Goal: Task Accomplishment & Management: Manage account settings

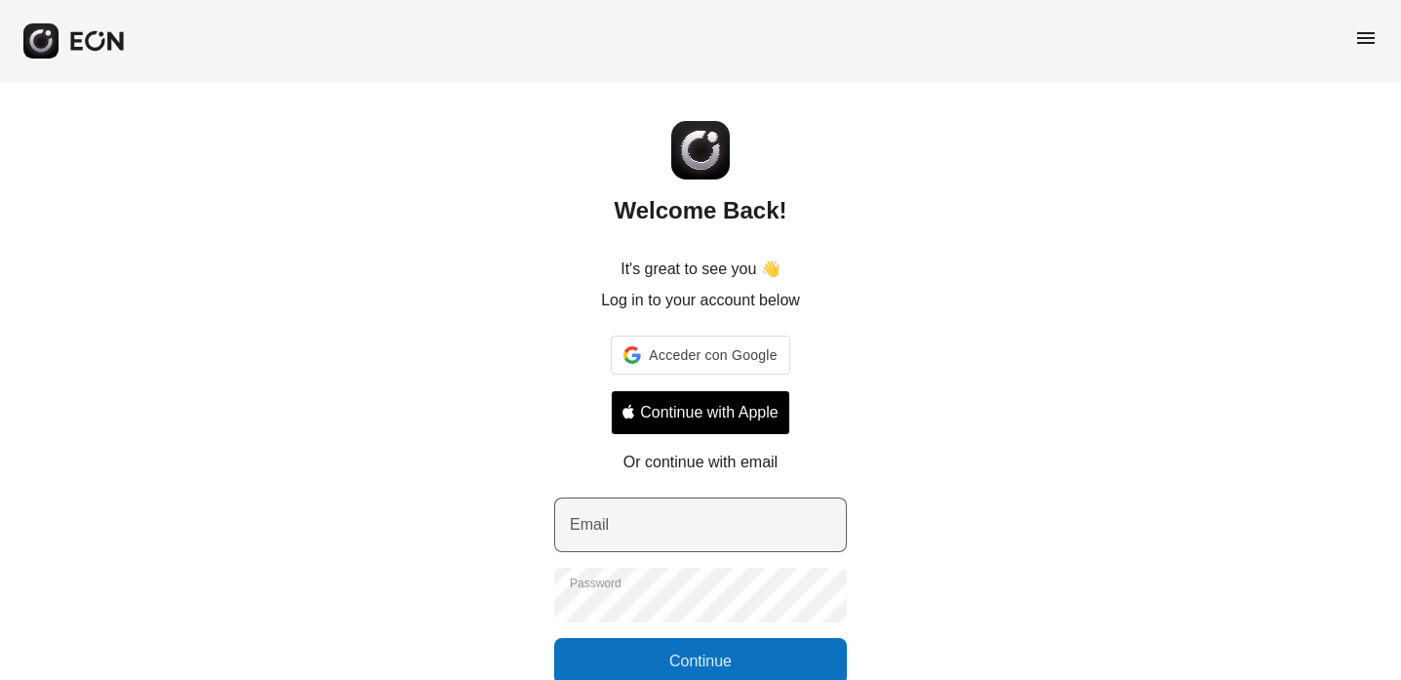
click at [593, 527] on label "Email" at bounding box center [589, 524] width 39 height 23
click at [593, 527] on input "Email" at bounding box center [700, 525] width 293 height 55
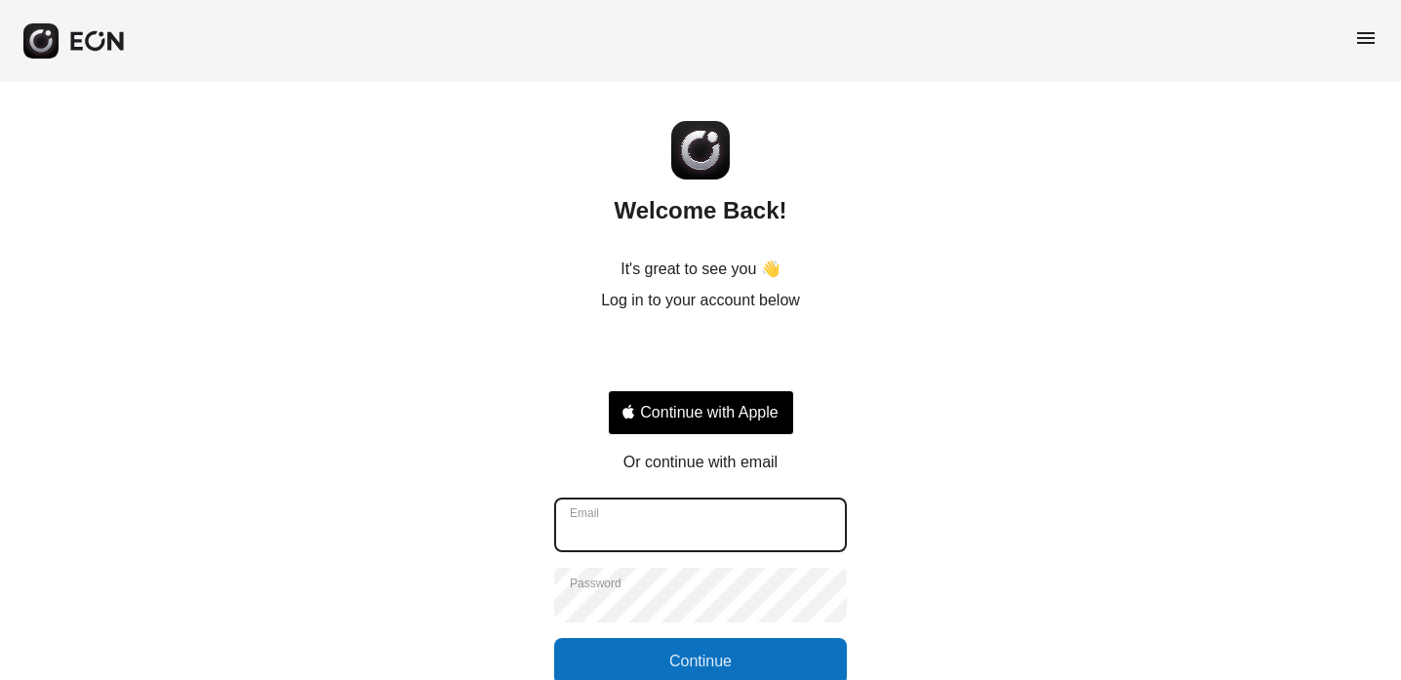
type input "**********"
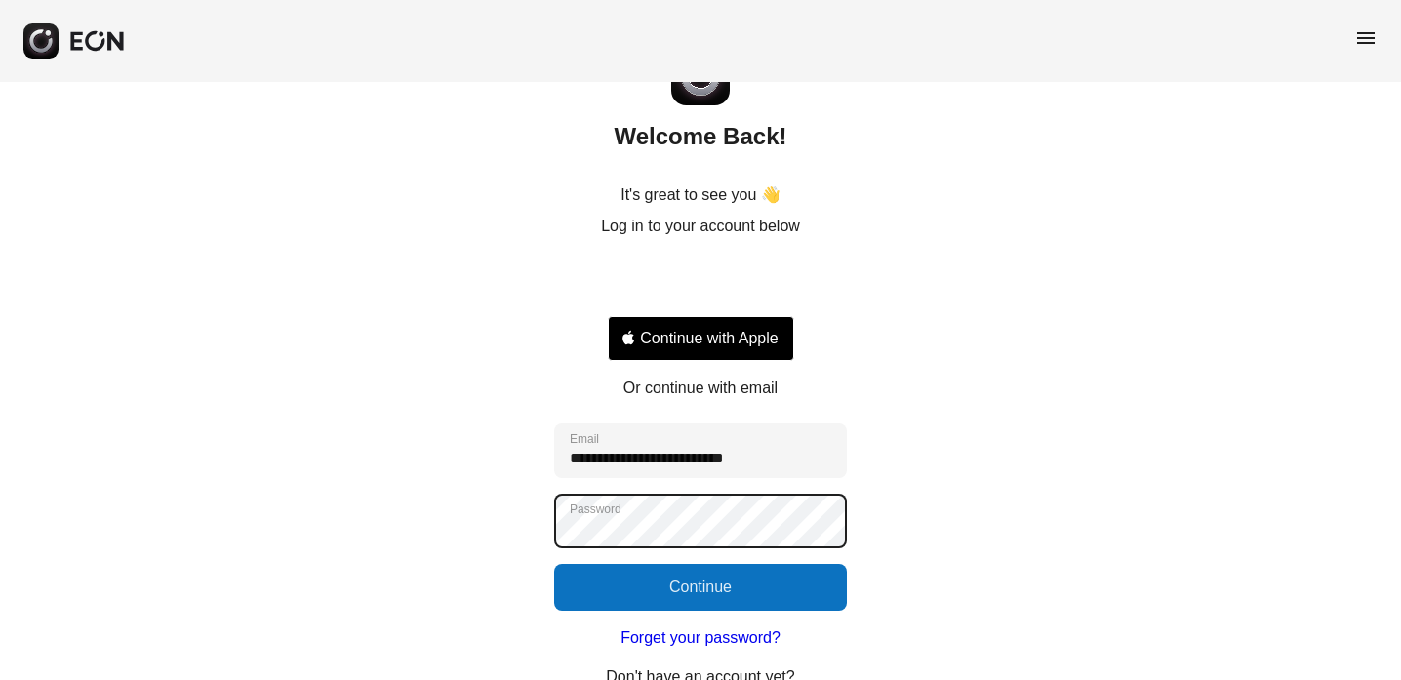
scroll to position [76, 0]
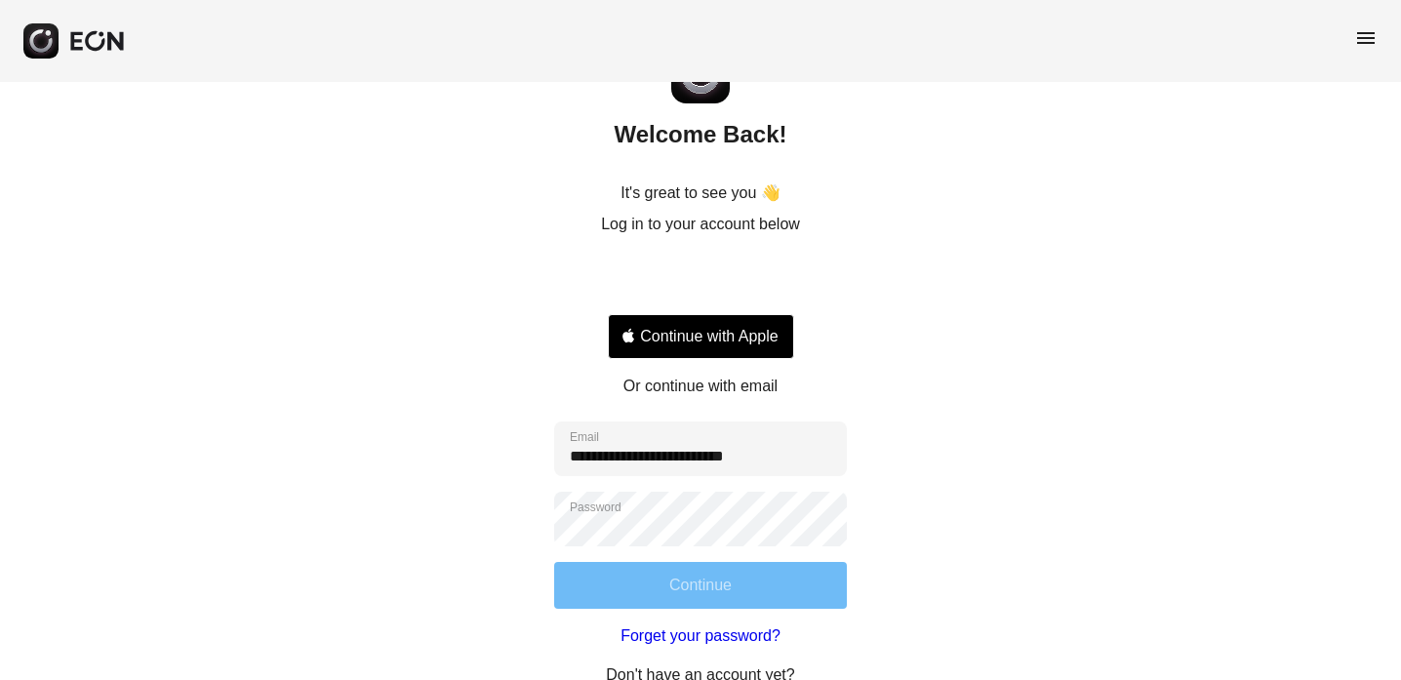
click at [637, 580] on button "Continue" at bounding box center [700, 585] width 293 height 47
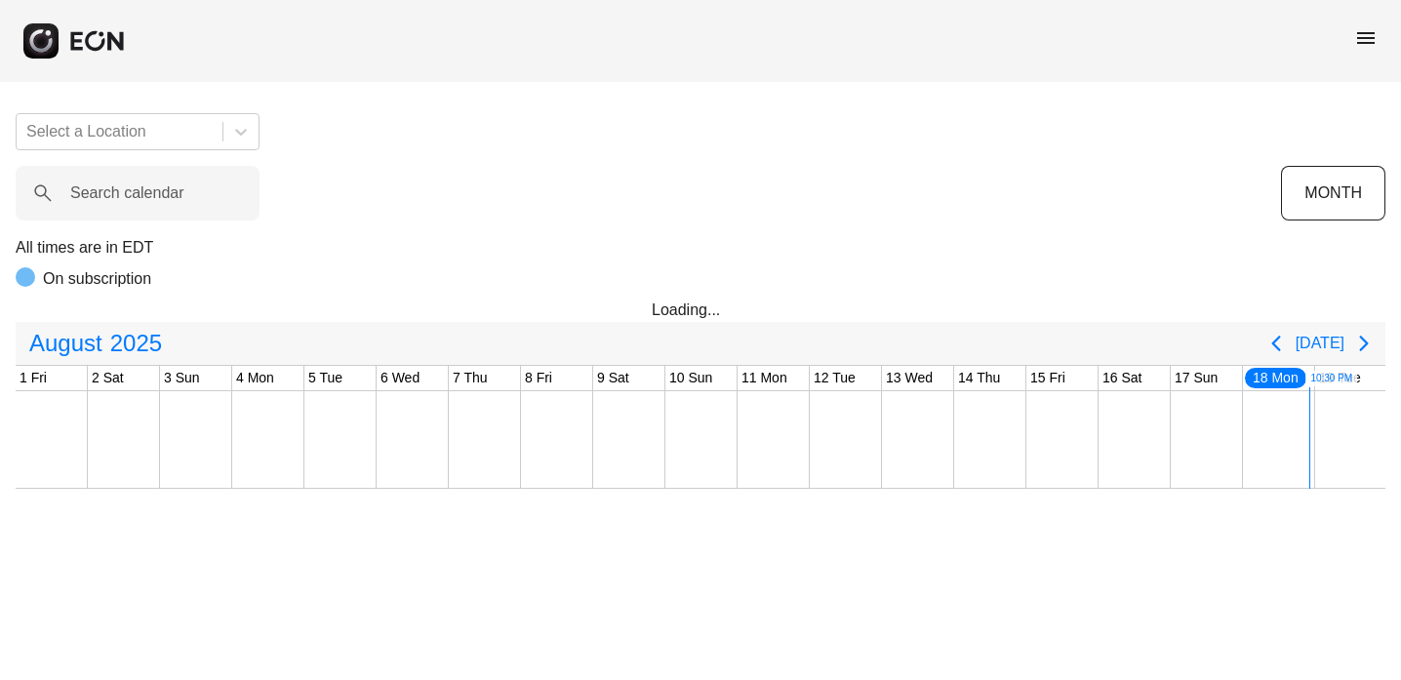
scroll to position [0, 867]
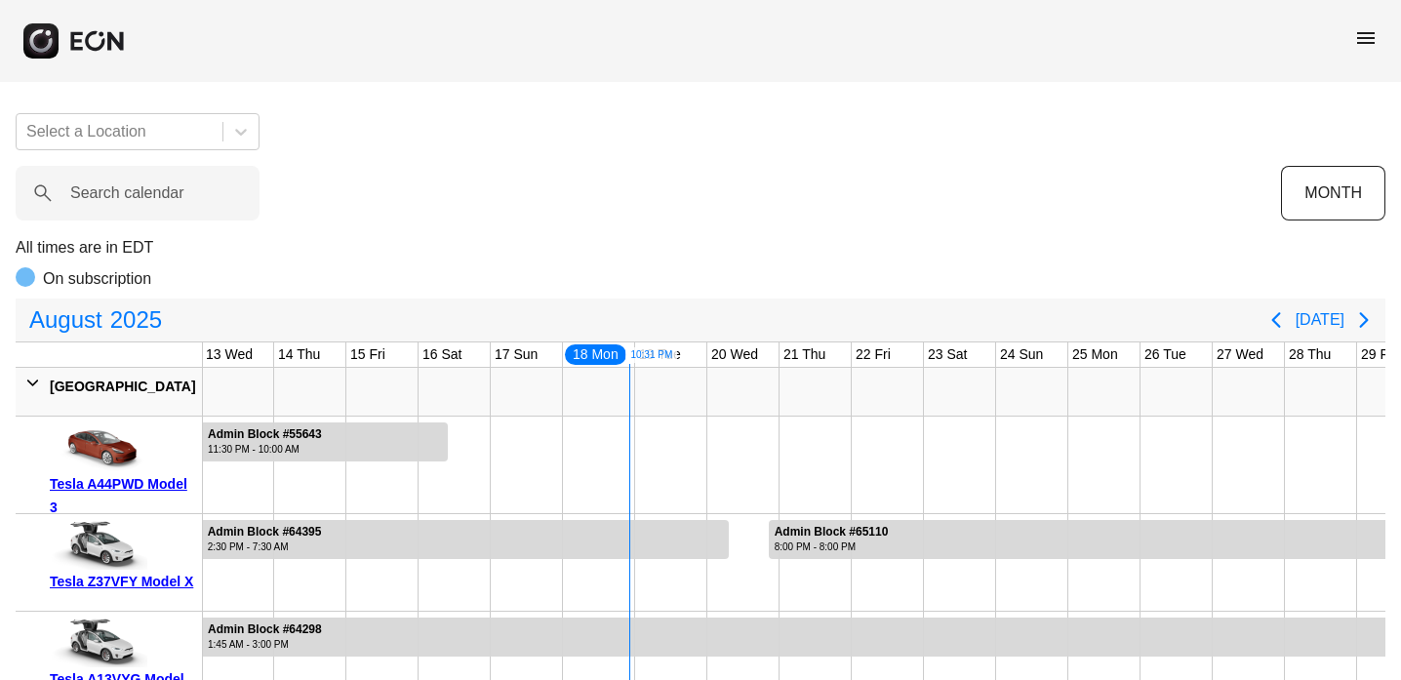
click at [635, 579] on div at bounding box center [671, 562] width 72 height 97
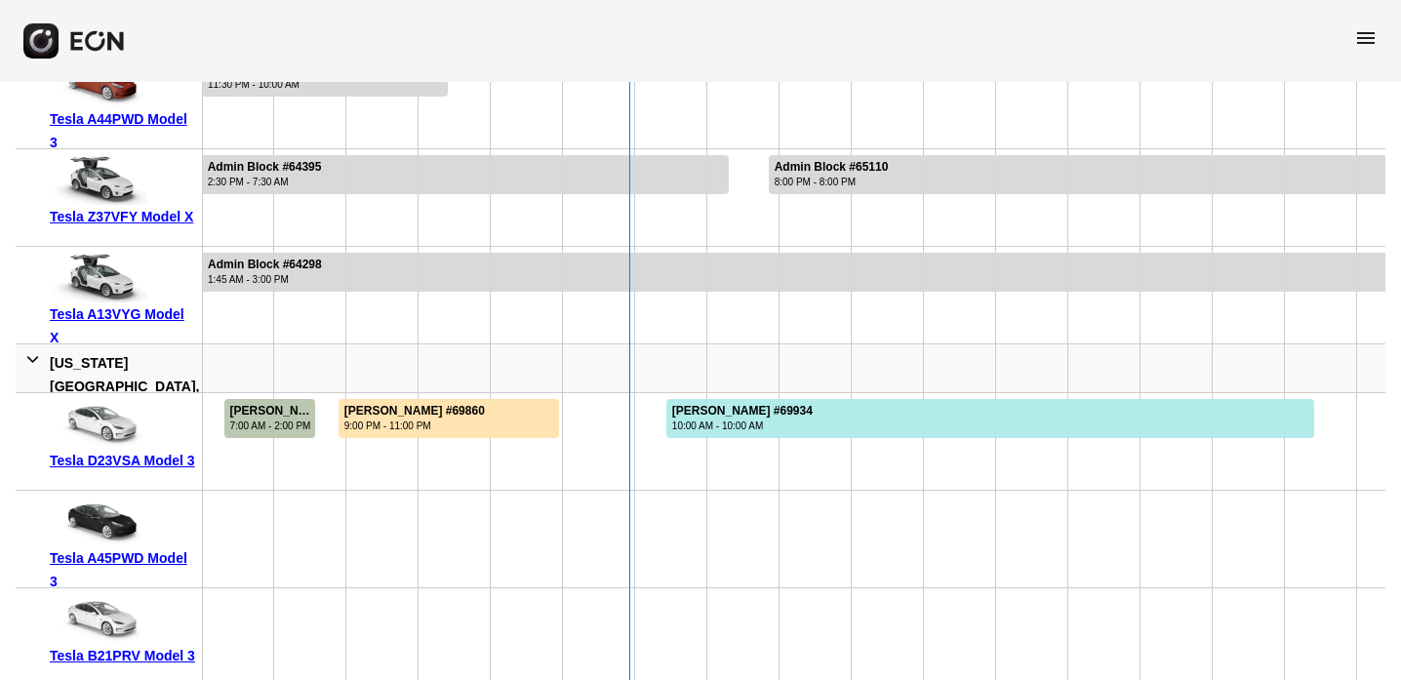
scroll to position [366, 0]
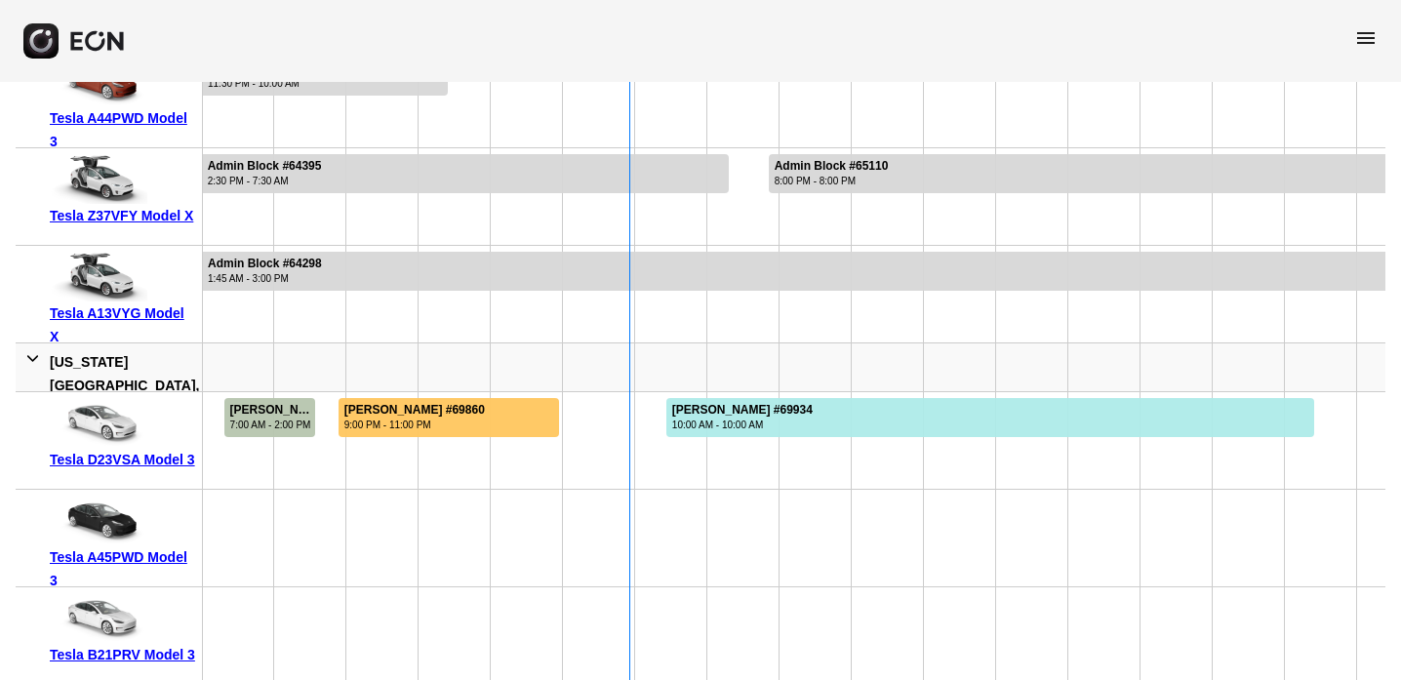
click at [490, 423] on div "Sheldon Goodridge #69860 9:00 PM - 11:00 PM" at bounding box center [415, 417] width 150 height 39
click at [1163, 527] on div at bounding box center [1176, 538] width 72 height 97
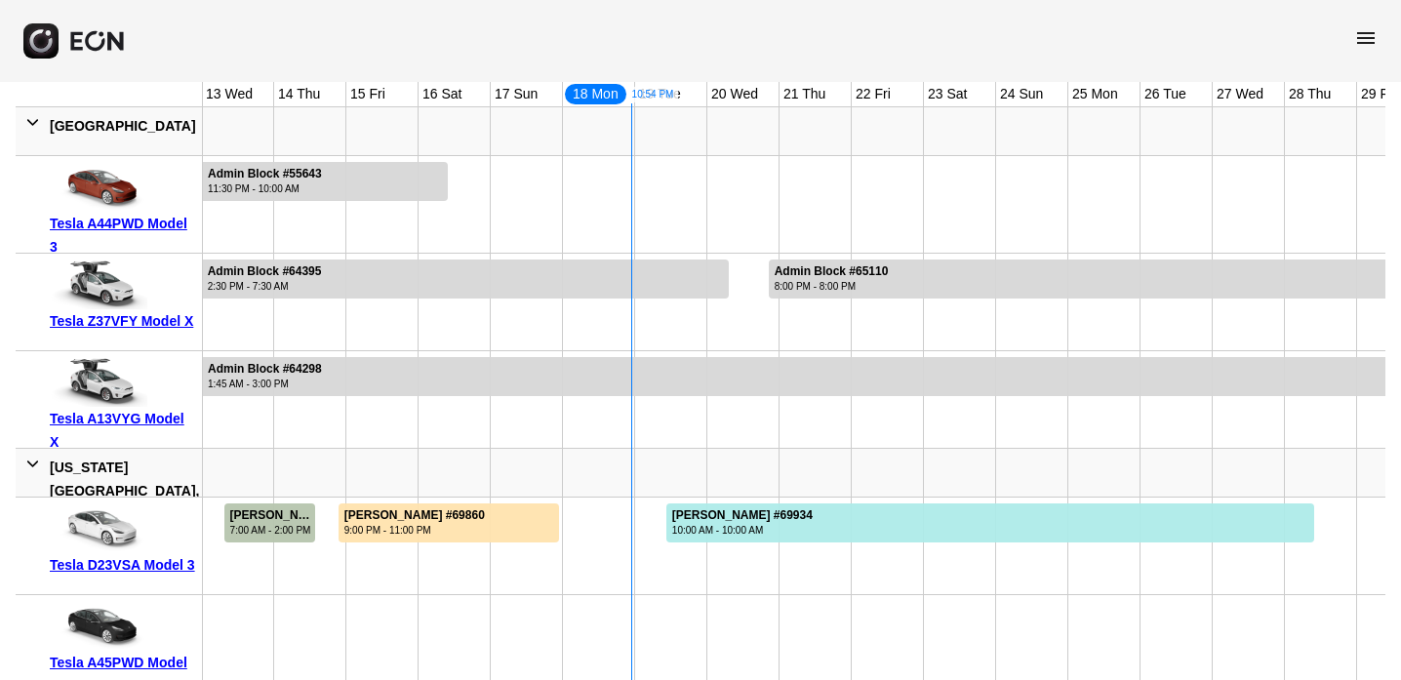
scroll to position [259, 0]
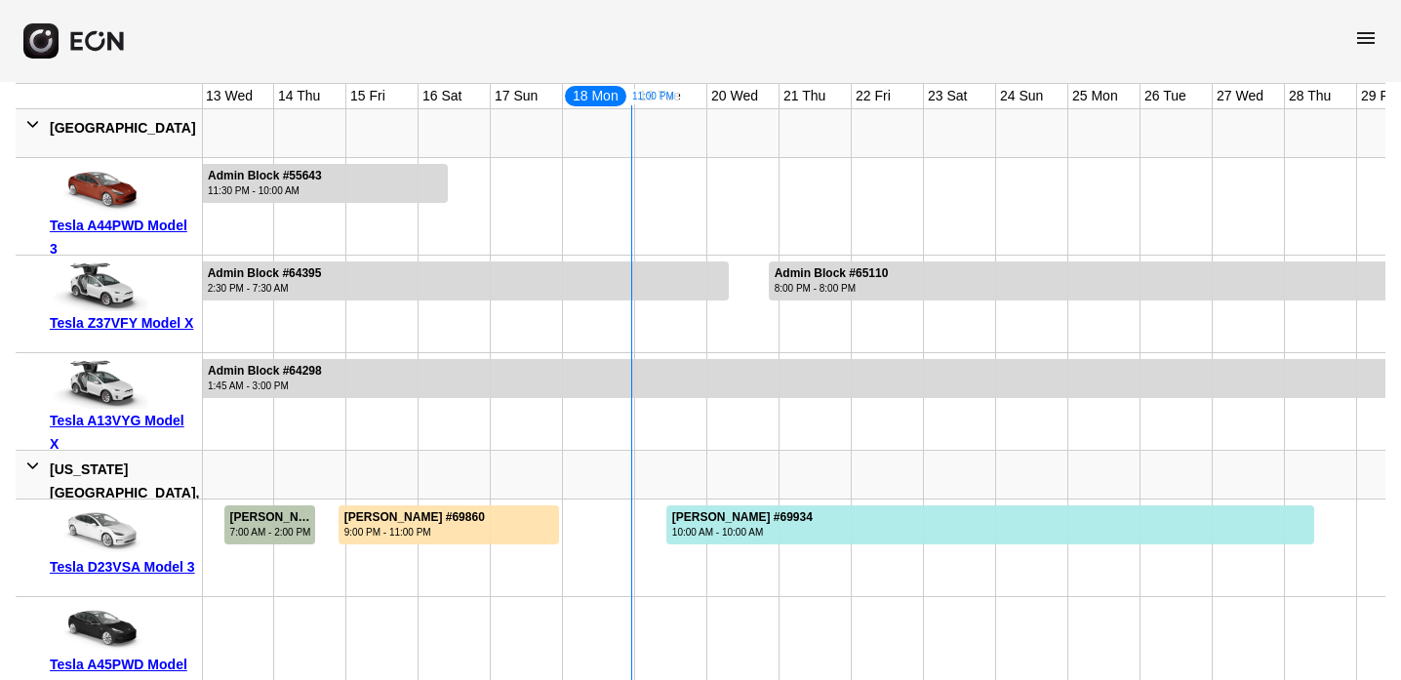
click at [691, 646] on div at bounding box center [671, 645] width 72 height 97
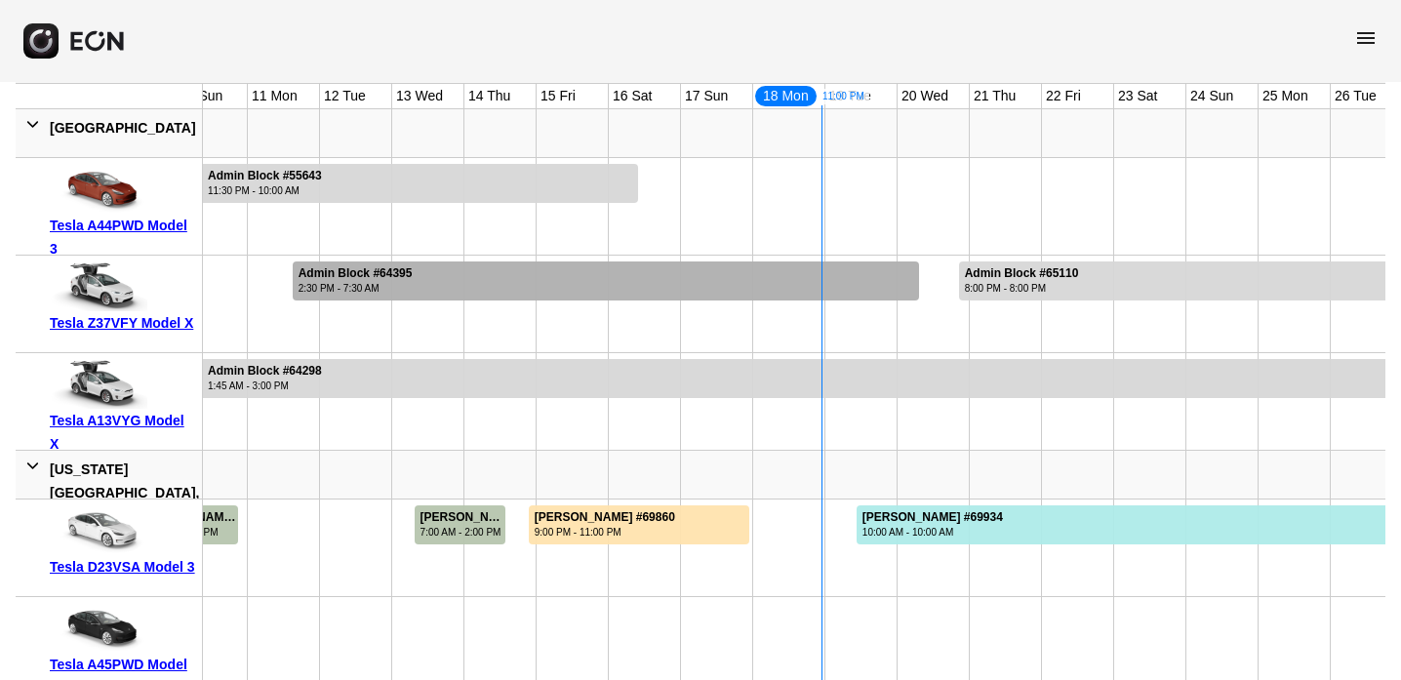
scroll to position [0, 660]
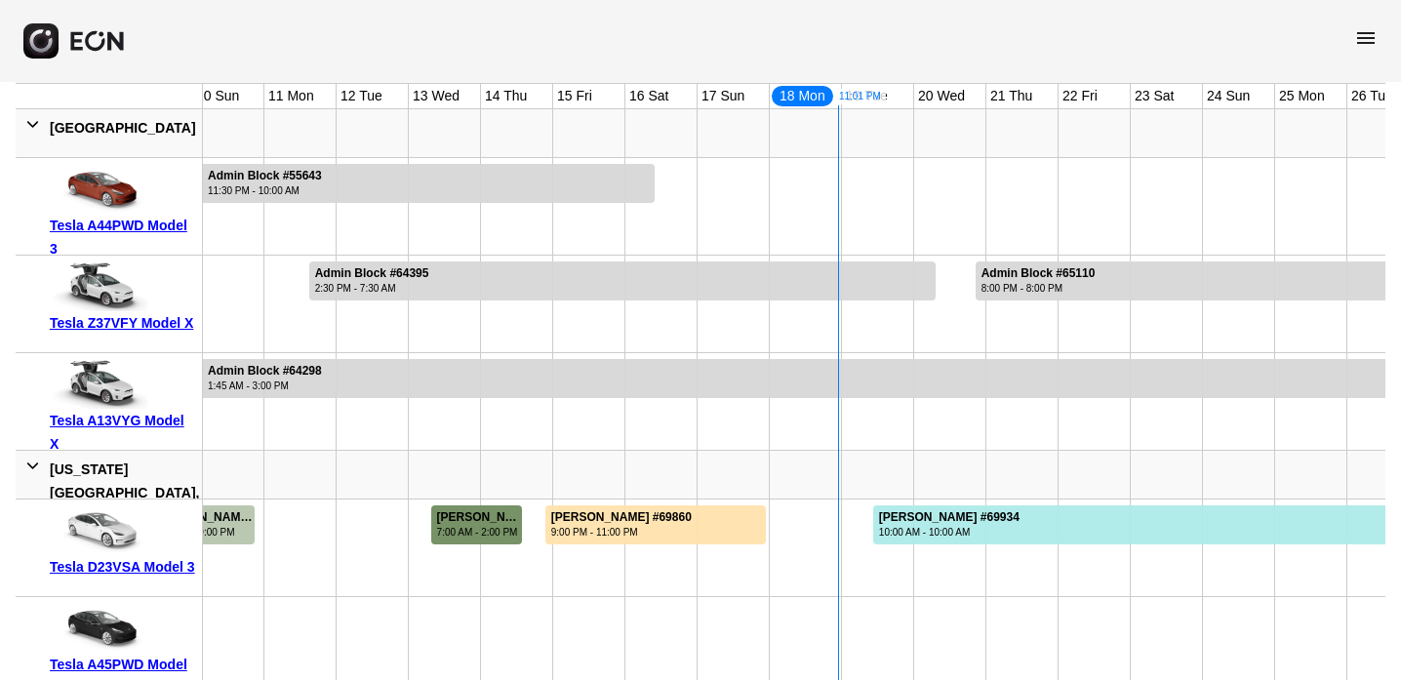
click at [493, 525] on div "7:00 AM - 2:00 PM" at bounding box center [479, 532] width 84 height 15
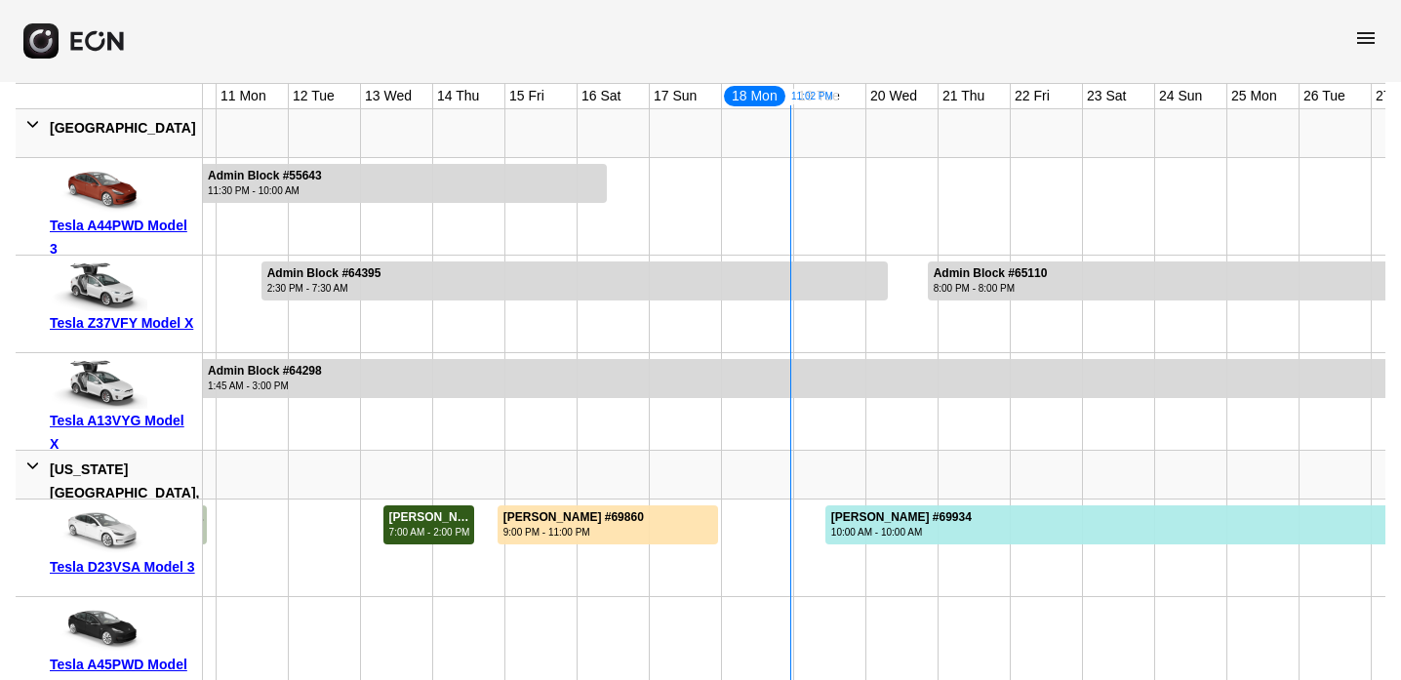
scroll to position [0, 709]
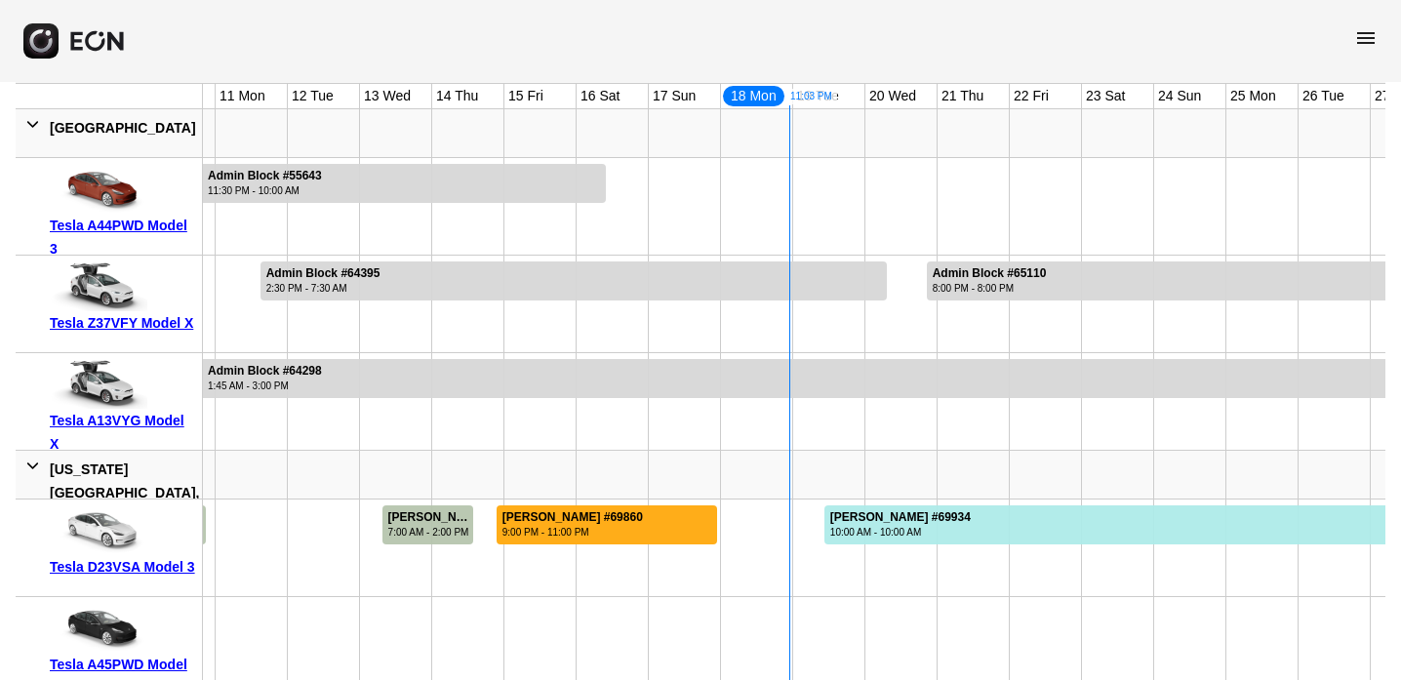
click at [648, 534] on div "Sheldon Goodridge #69860 9:00 PM - 11:00 PM" at bounding box center [573, 524] width 150 height 39
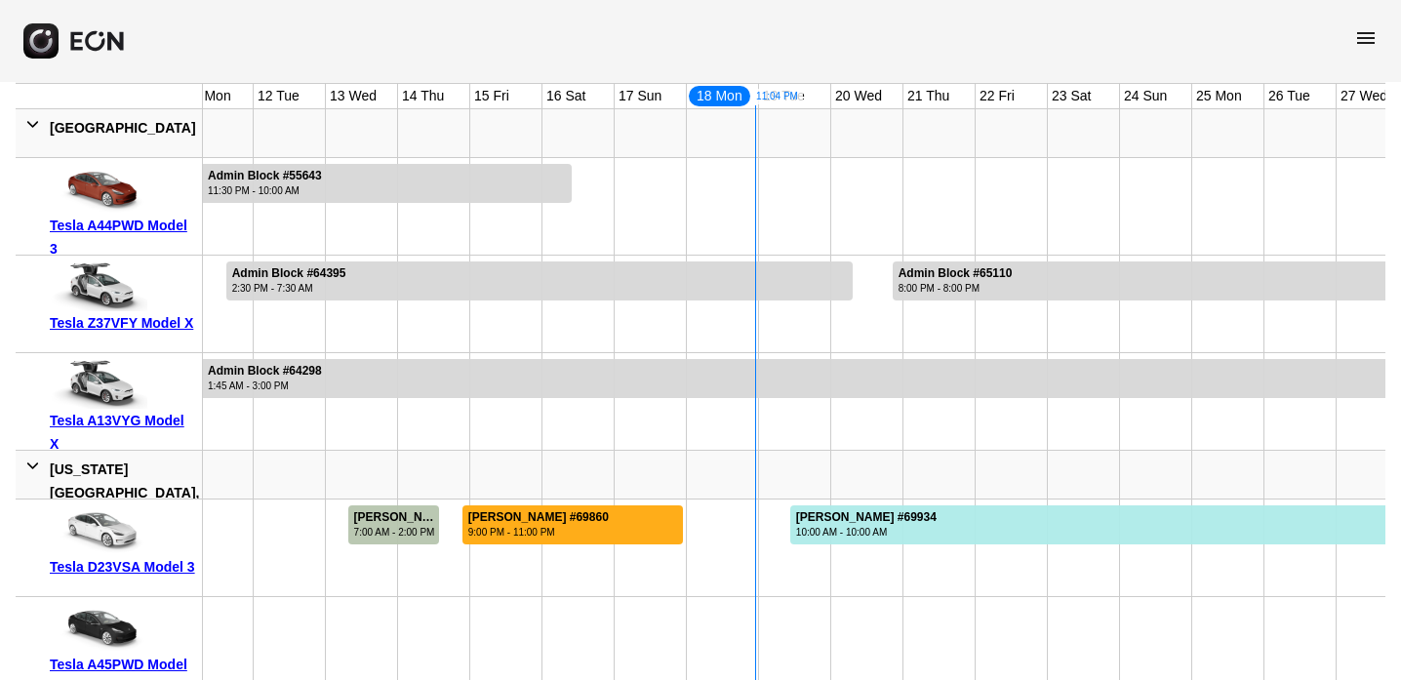
scroll to position [0, 747]
click at [696, 538] on div at bounding box center [719, 548] width 72 height 97
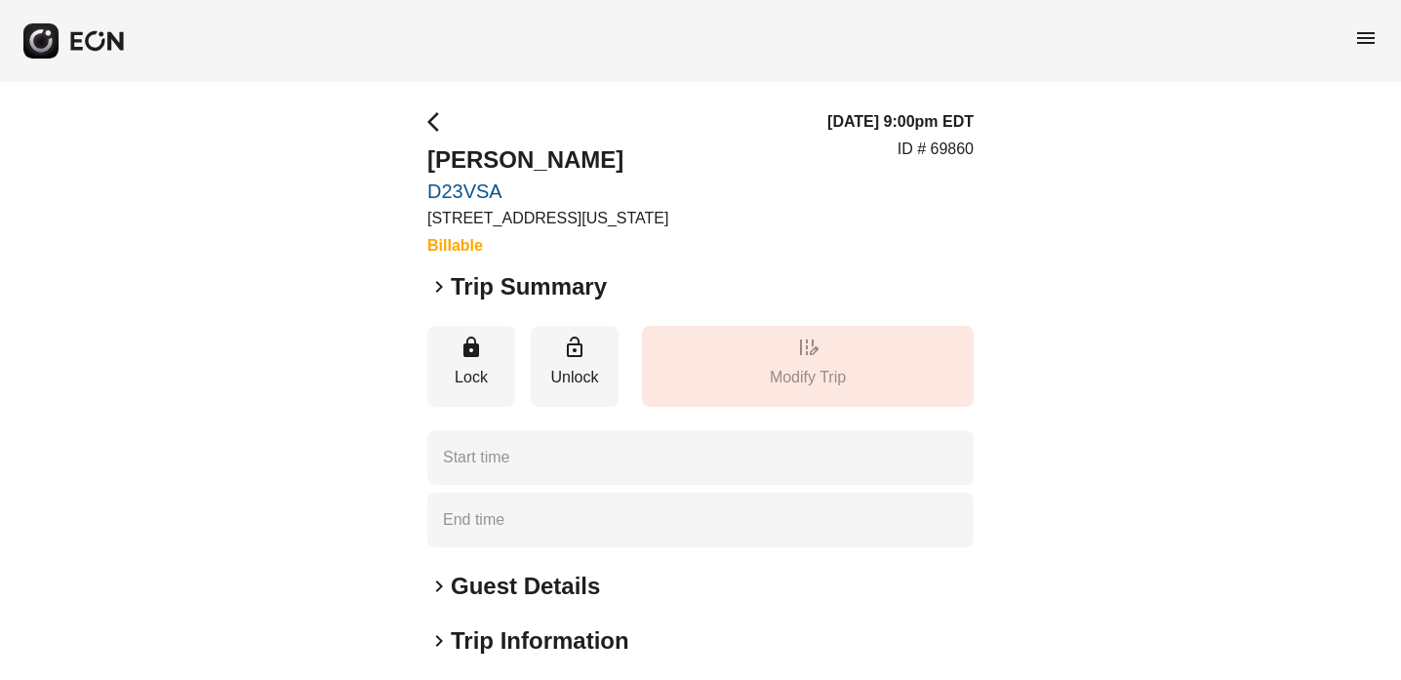
type time "**********"
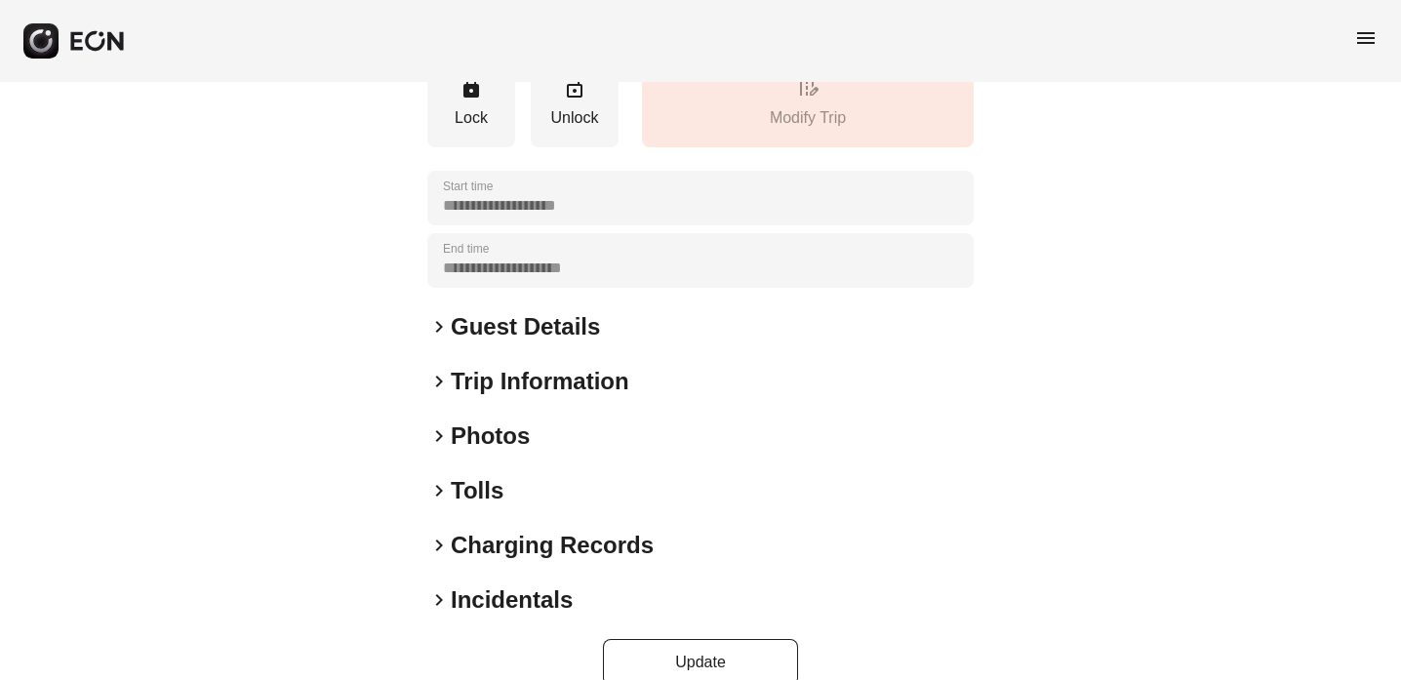
scroll to position [260, 0]
click at [438, 426] on span "keyboard_arrow_right" at bounding box center [438, 434] width 23 height 23
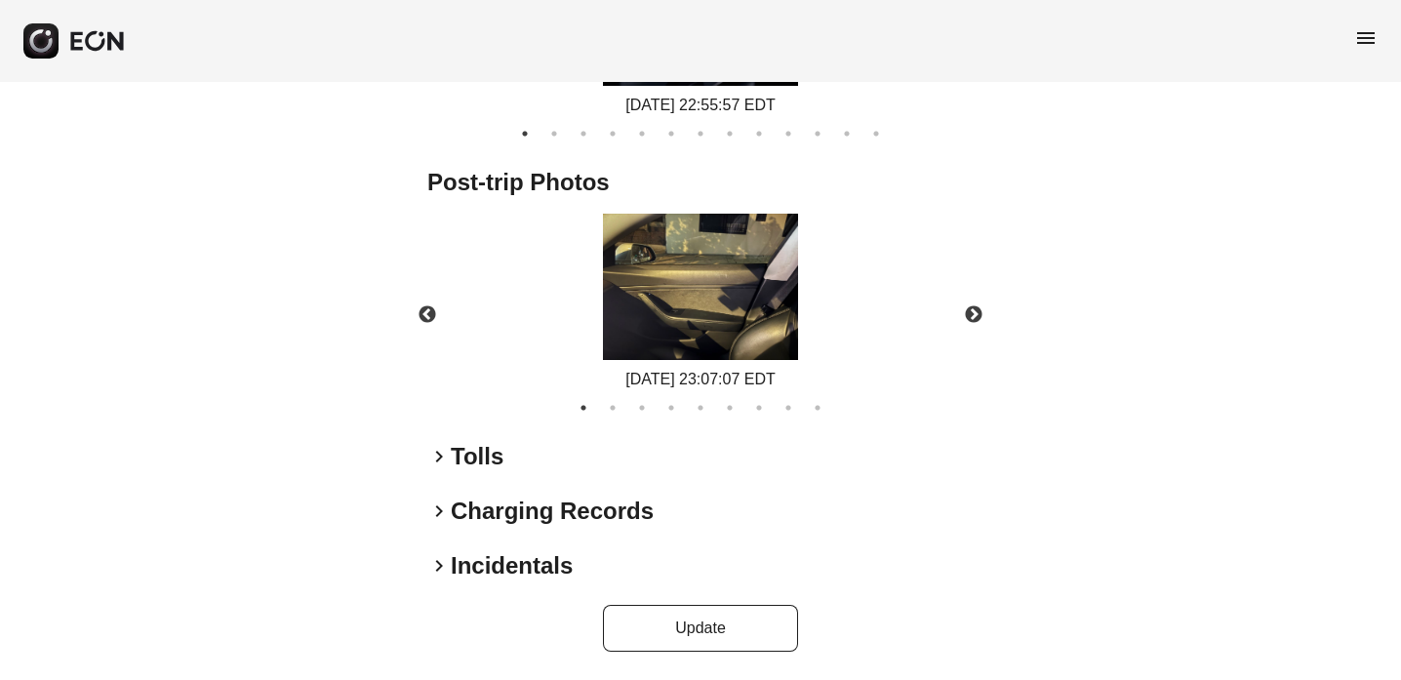
scroll to position [1172, 0]
click at [437, 460] on span "keyboard_arrow_right" at bounding box center [438, 457] width 23 height 23
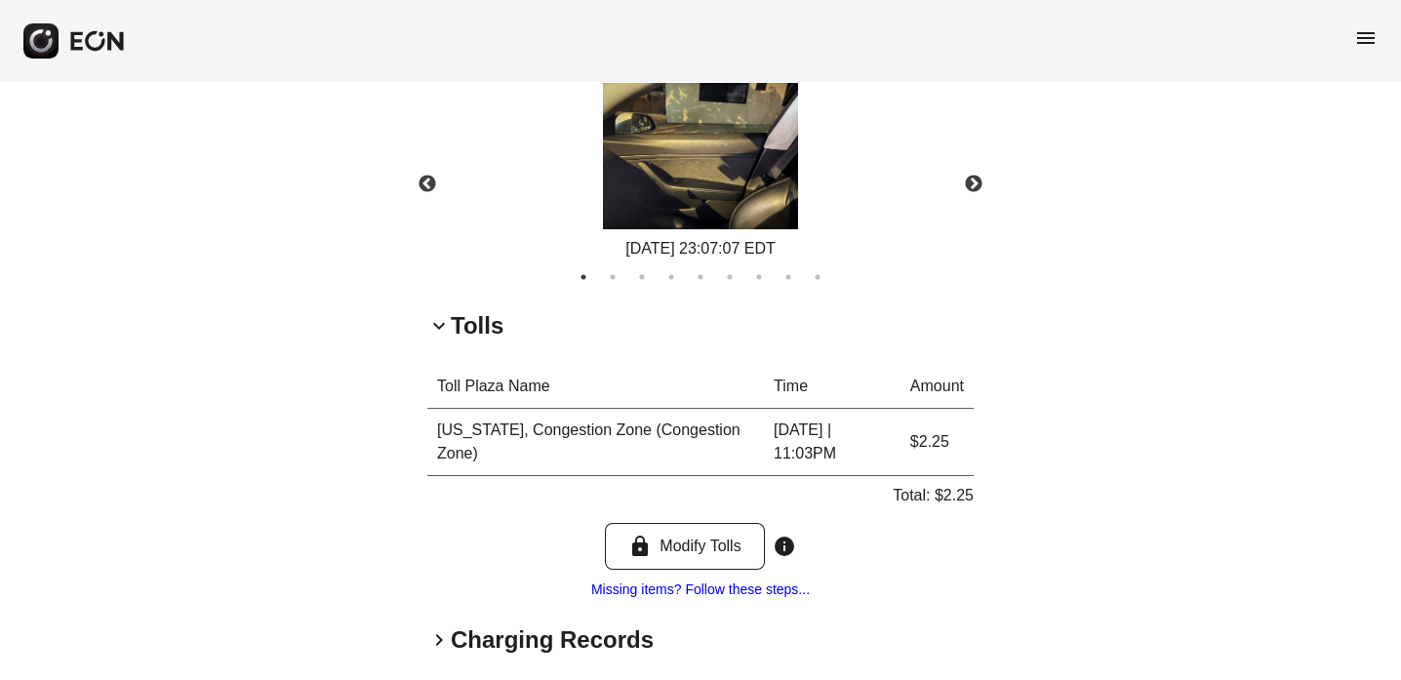
scroll to position [1342, 0]
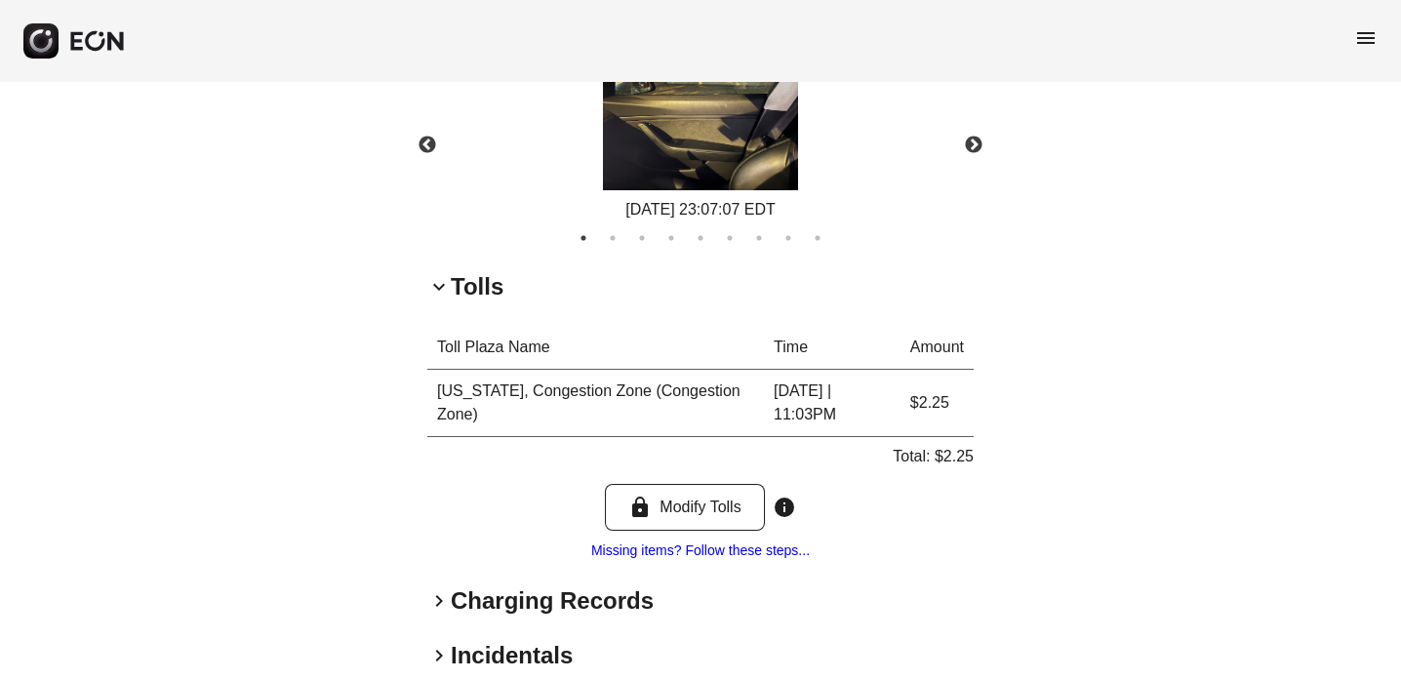
click at [436, 606] on span "keyboard_arrow_right" at bounding box center [438, 600] width 23 height 23
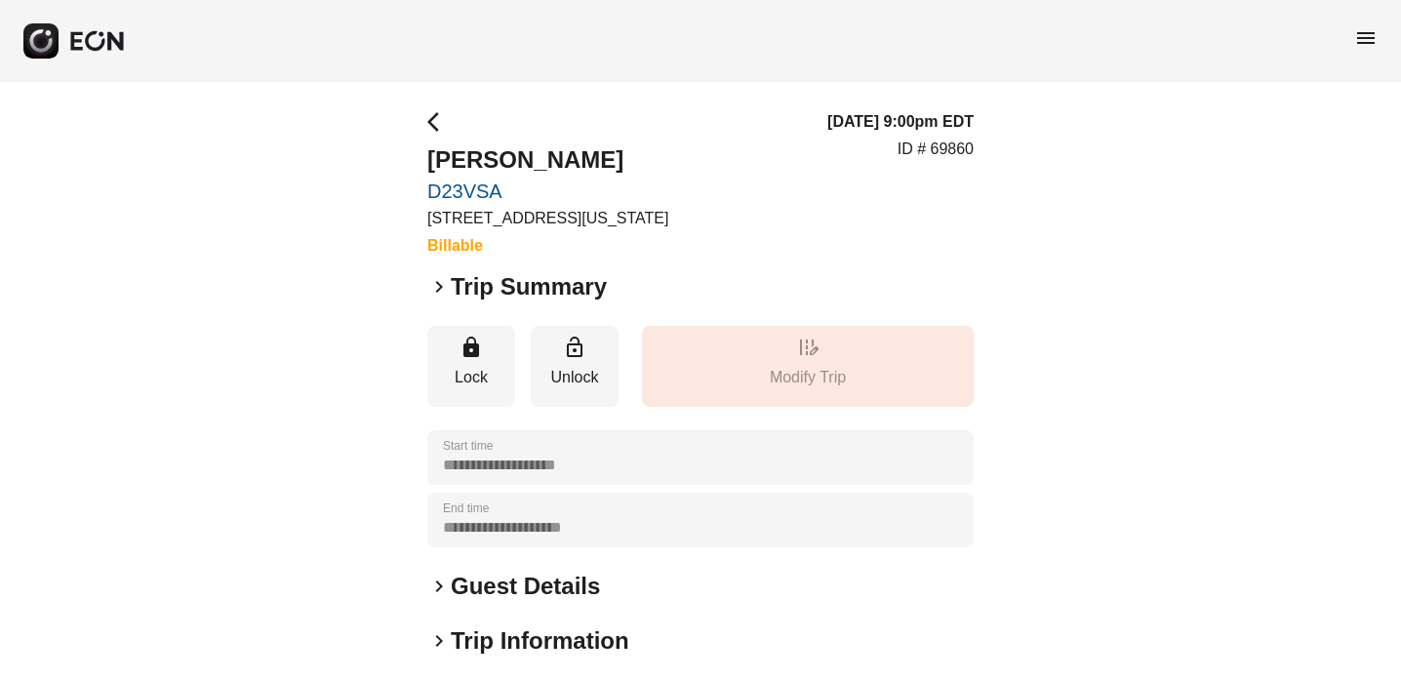
scroll to position [0, 0]
click at [428, 122] on span "arrow_back_ios" at bounding box center [438, 121] width 23 height 23
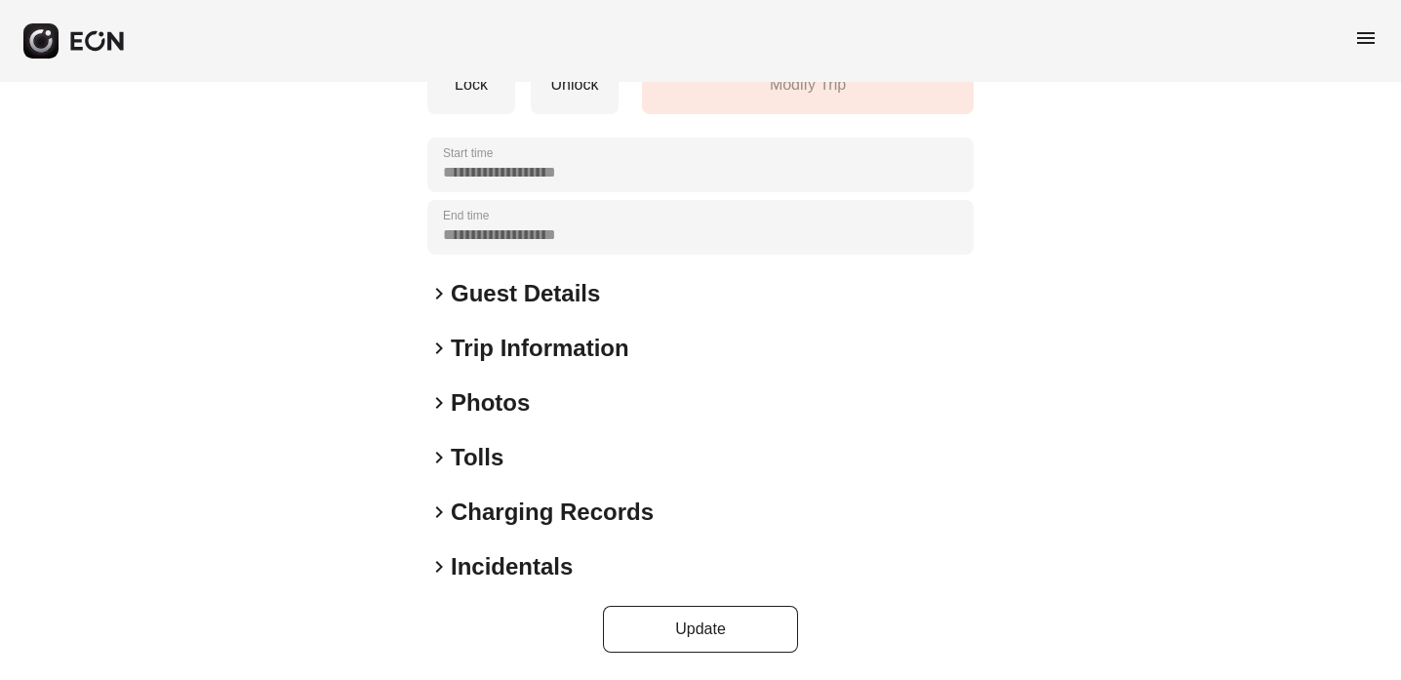
scroll to position [292, 0]
click at [437, 457] on span "keyboard_arrow_right" at bounding box center [438, 458] width 23 height 23
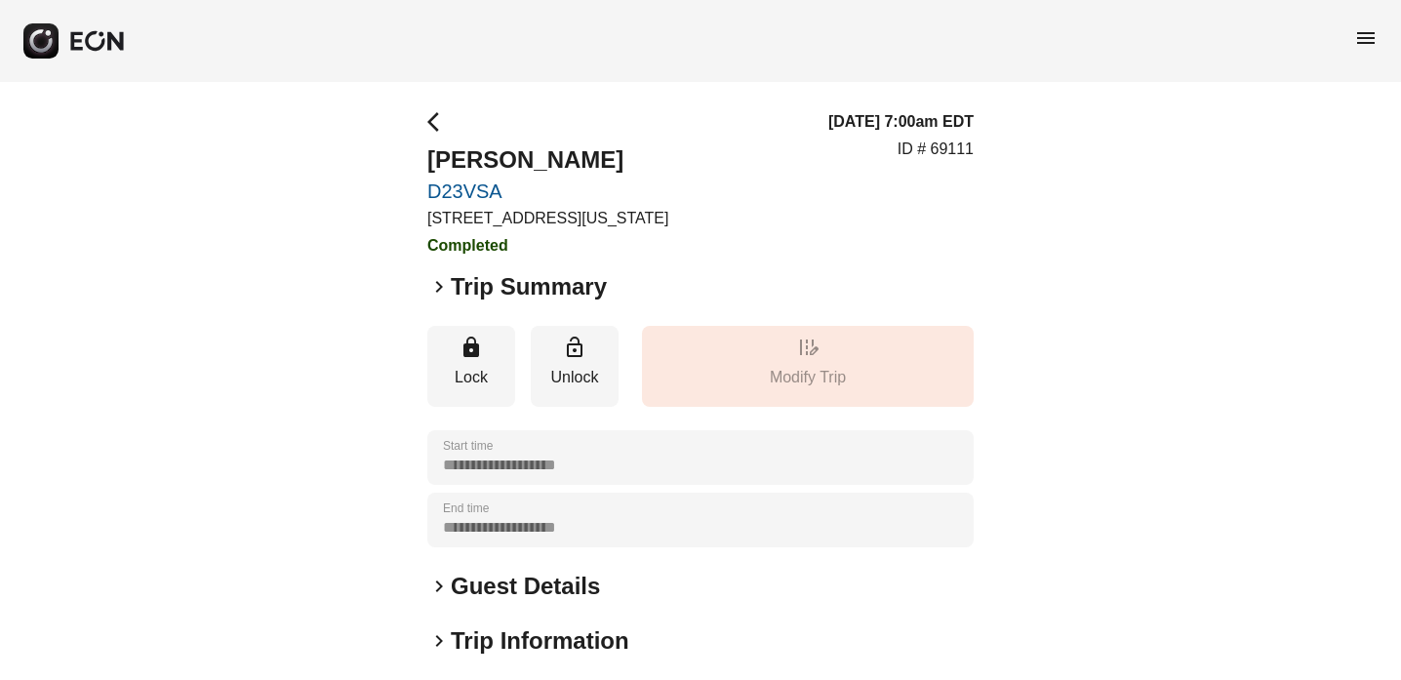
scroll to position [0, 0]
click at [427, 116] on span "arrow_back_ios" at bounding box center [438, 121] width 23 height 23
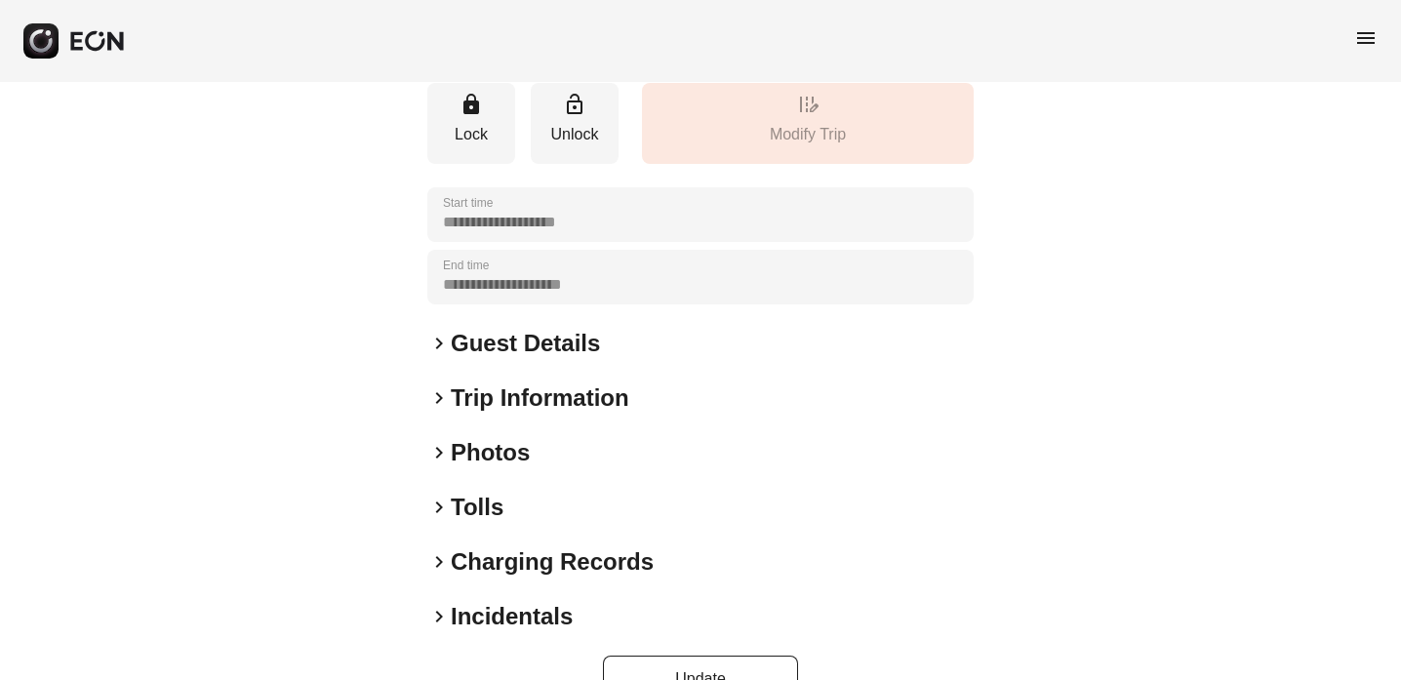
scroll to position [242, 0]
click at [440, 510] on span "keyboard_arrow_right" at bounding box center [438, 508] width 23 height 23
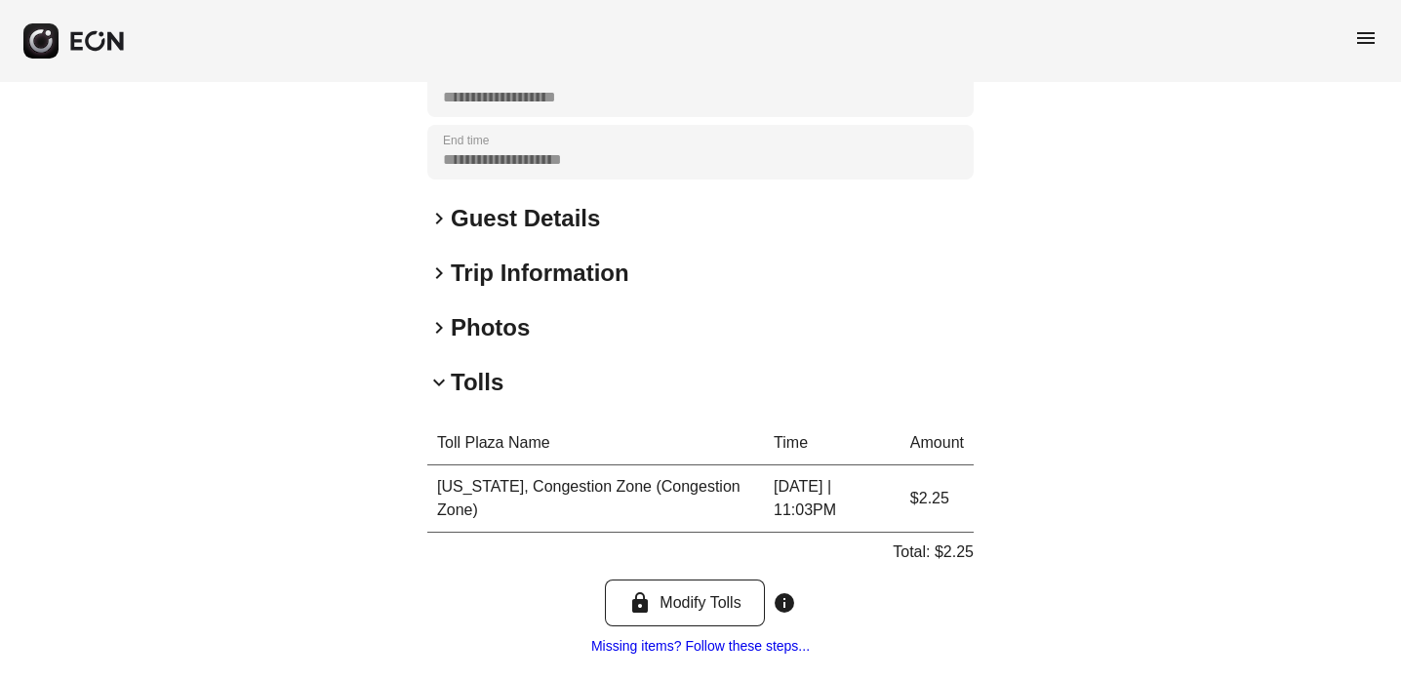
scroll to position [370, 0]
click at [707, 598] on button "lock Modify Tolls" at bounding box center [684, 601] width 159 height 47
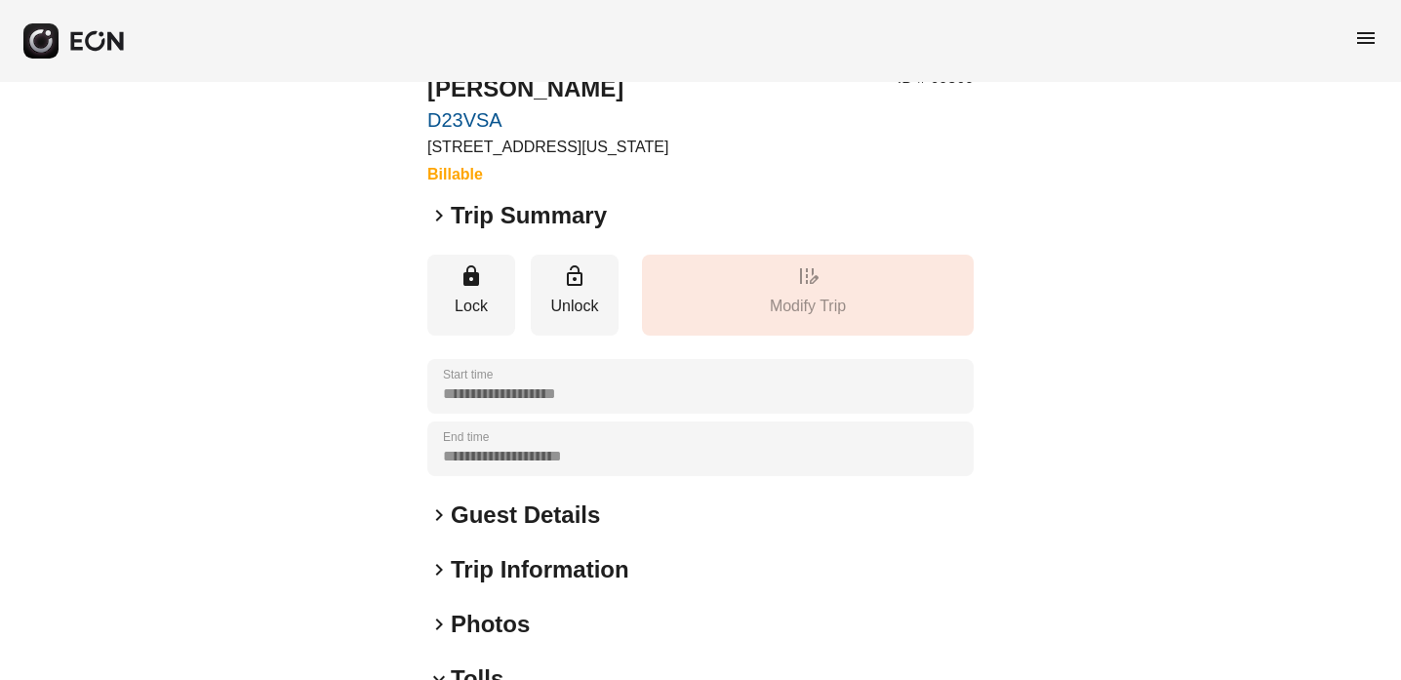
scroll to position [73, 0]
